Goal: Find specific page/section: Find specific page/section

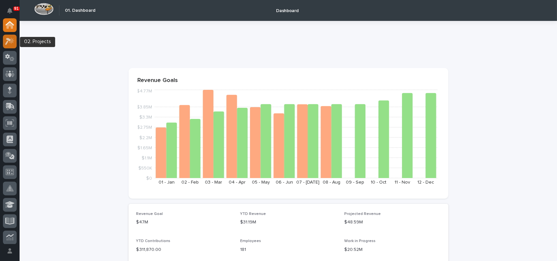
click at [12, 43] on icon at bounding box center [9, 42] width 9 height 8
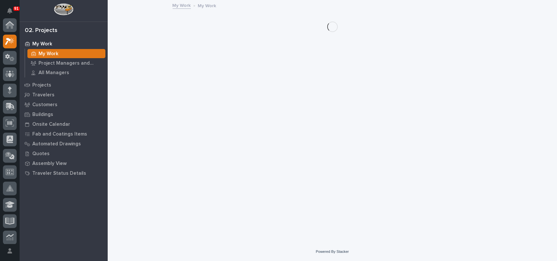
scroll to position [16, 0]
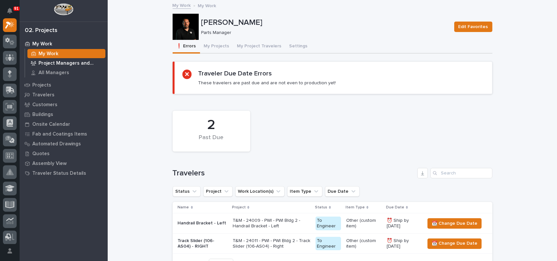
click at [52, 61] on p "Project Managers and Engineers" at bounding box center [71, 63] width 64 height 6
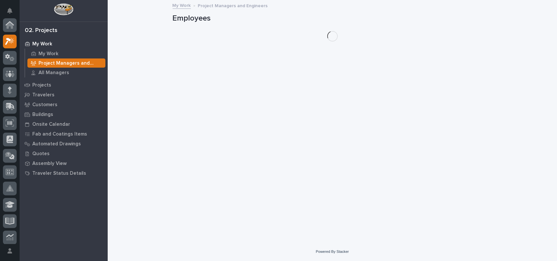
scroll to position [16, 0]
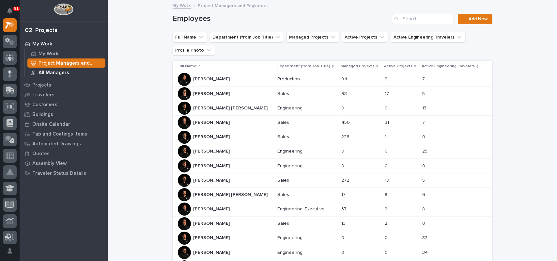
click at [47, 74] on p "All Managers" at bounding box center [54, 73] width 31 height 6
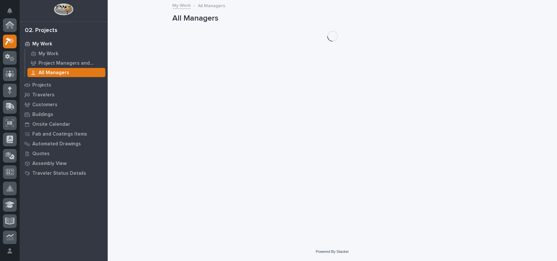
scroll to position [16, 0]
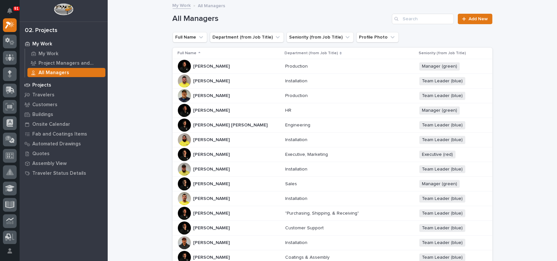
click at [35, 84] on p "Projects" at bounding box center [41, 85] width 19 height 6
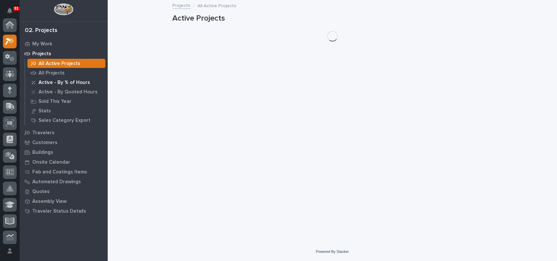
scroll to position [16, 0]
click at [49, 74] on p "All Projects" at bounding box center [52, 73] width 26 height 6
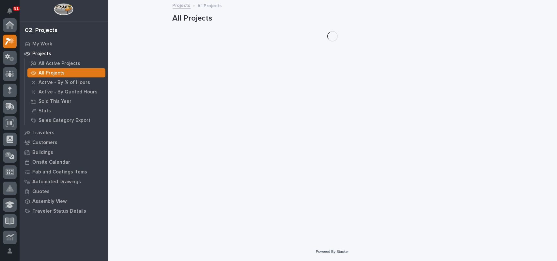
scroll to position [16, 0]
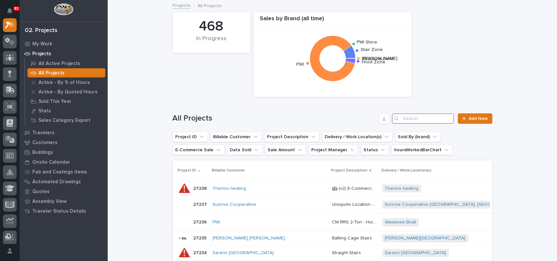
click at [445, 120] on input "Search" at bounding box center [423, 118] width 62 height 10
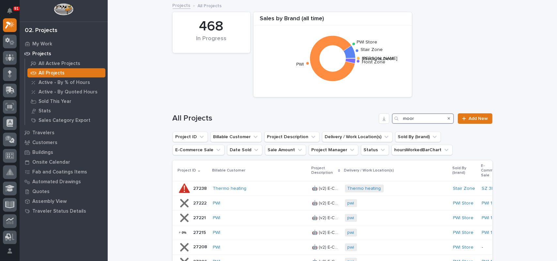
click at [410, 119] on input "moor" at bounding box center [423, 118] width 62 height 10
drag, startPoint x: 408, startPoint y: 118, endPoint x: 418, endPoint y: 113, distance: 11.1
click at [419, 115] on input "moor" at bounding box center [423, 118] width 62 height 10
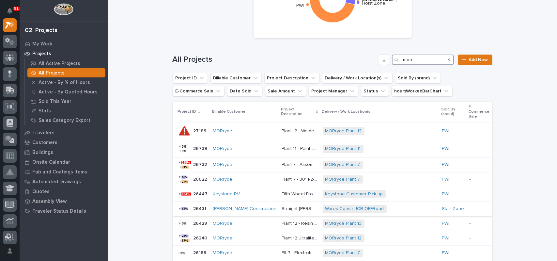
scroll to position [65, 0]
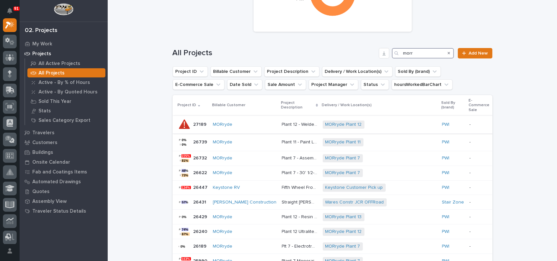
type input "morr"
click at [242, 122] on div "MORryde" at bounding box center [245, 125] width 64 height 6
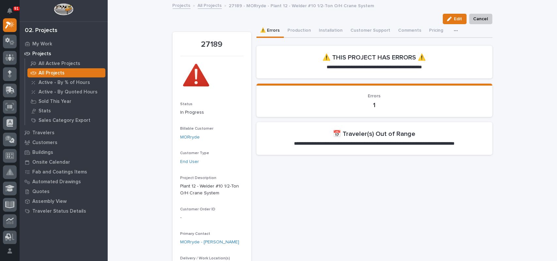
click at [42, 141] on p "Customers" at bounding box center [44, 143] width 25 height 6
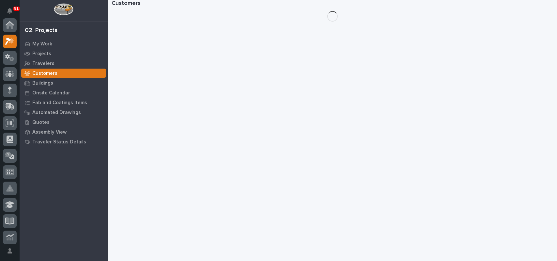
scroll to position [16, 0]
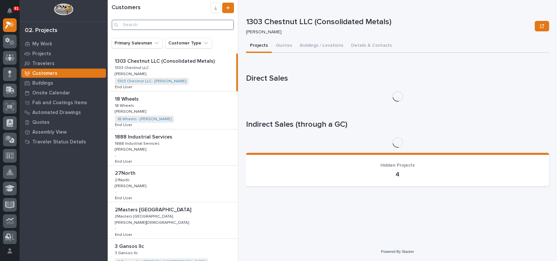
click at [162, 23] on input "Search" at bounding box center [173, 25] width 122 height 10
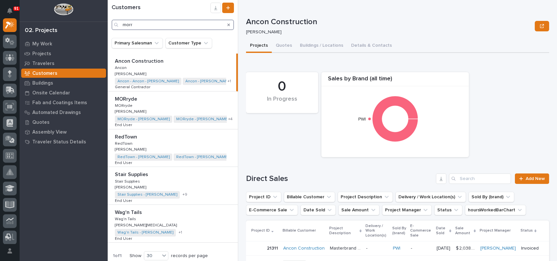
type input "morr"
click at [128, 104] on p "MORryde" at bounding box center [124, 105] width 19 height 6
